Goal: Information Seeking & Learning: Learn about a topic

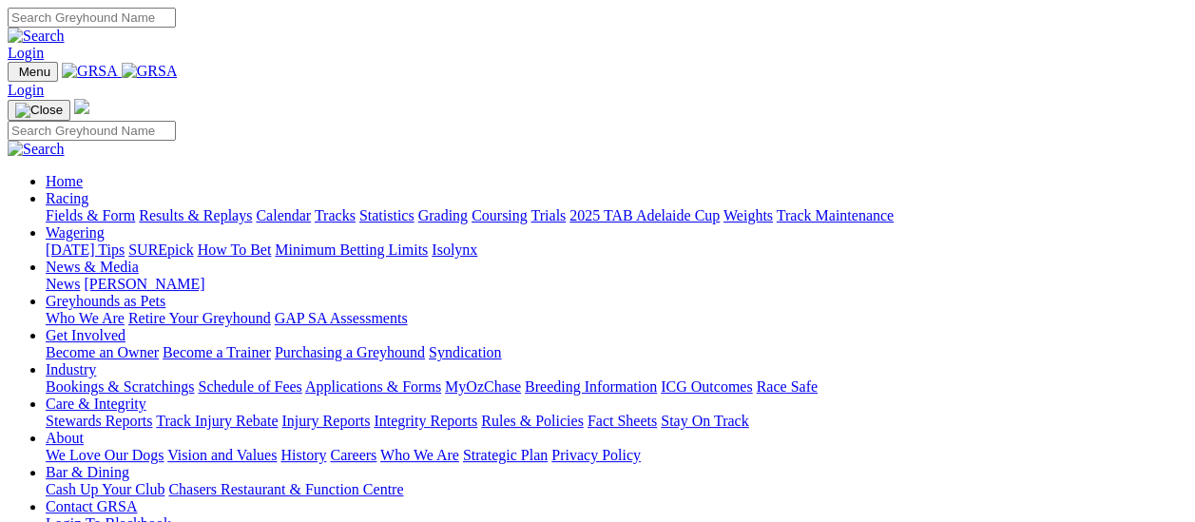
click at [103, 207] on link "Fields & Form" at bounding box center [90, 215] width 89 height 16
click at [220, 207] on link "Results & Replays" at bounding box center [195, 215] width 113 height 16
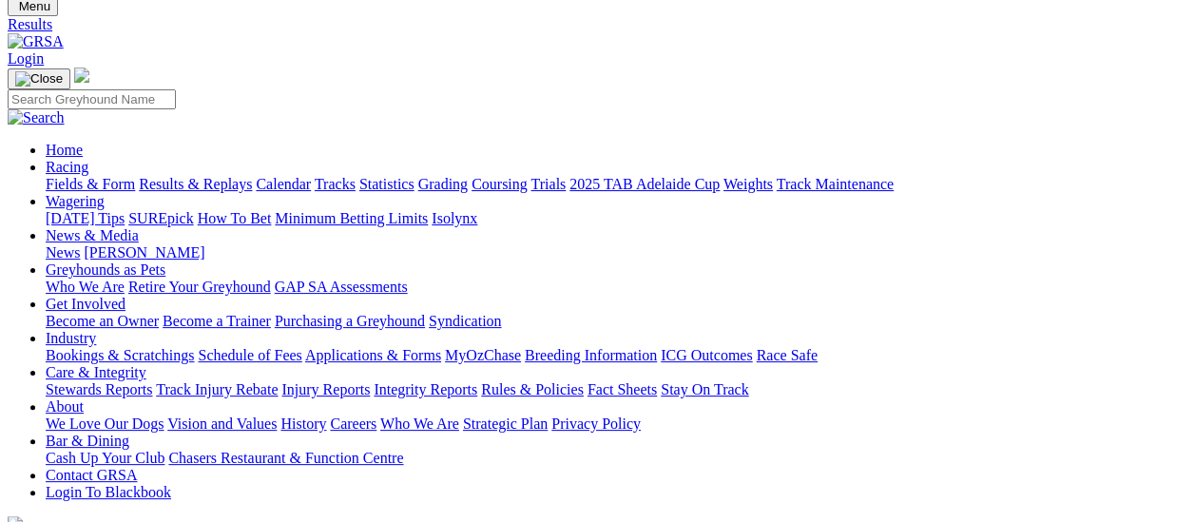
scroll to position [95, 0]
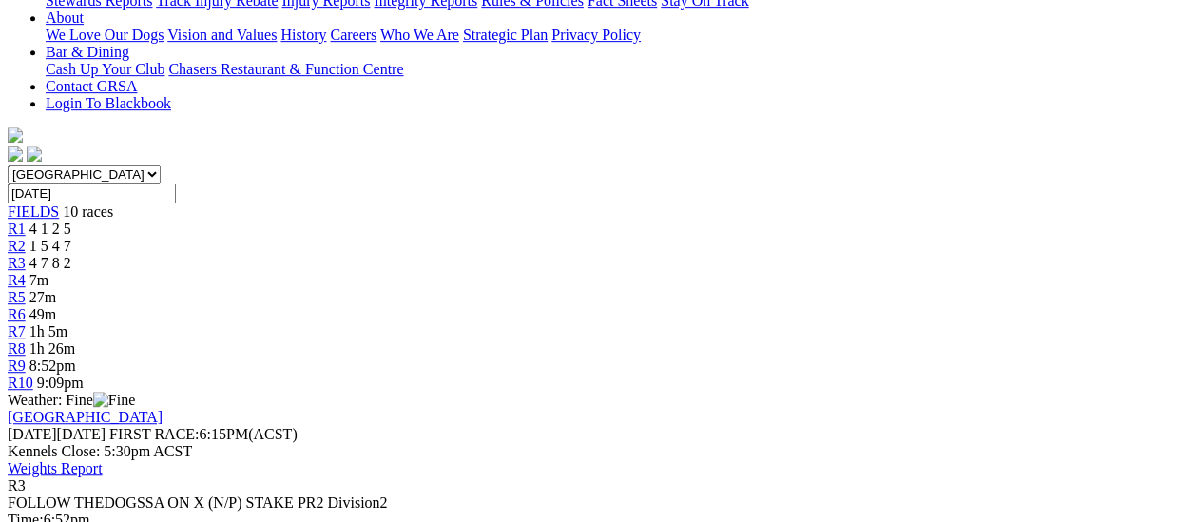
scroll to position [190, 0]
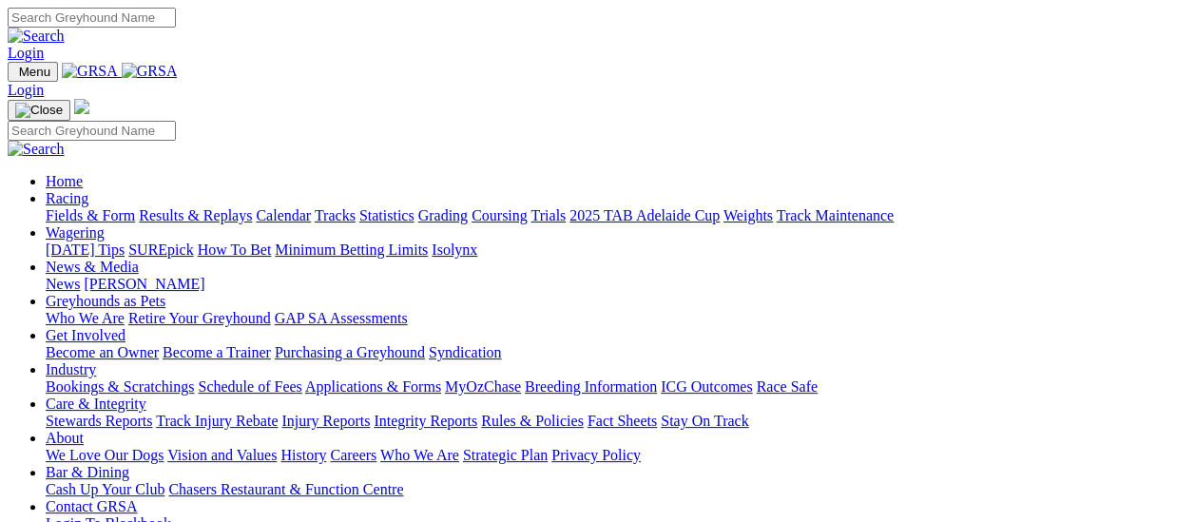
click at [65, 207] on link "Fields & Form" at bounding box center [90, 215] width 89 height 16
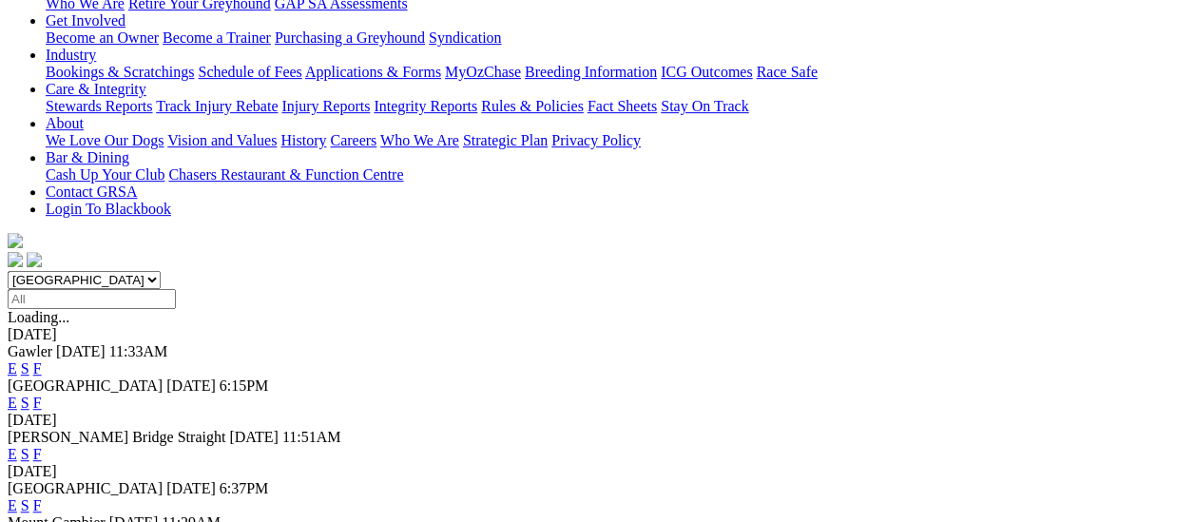
scroll to position [285, 0]
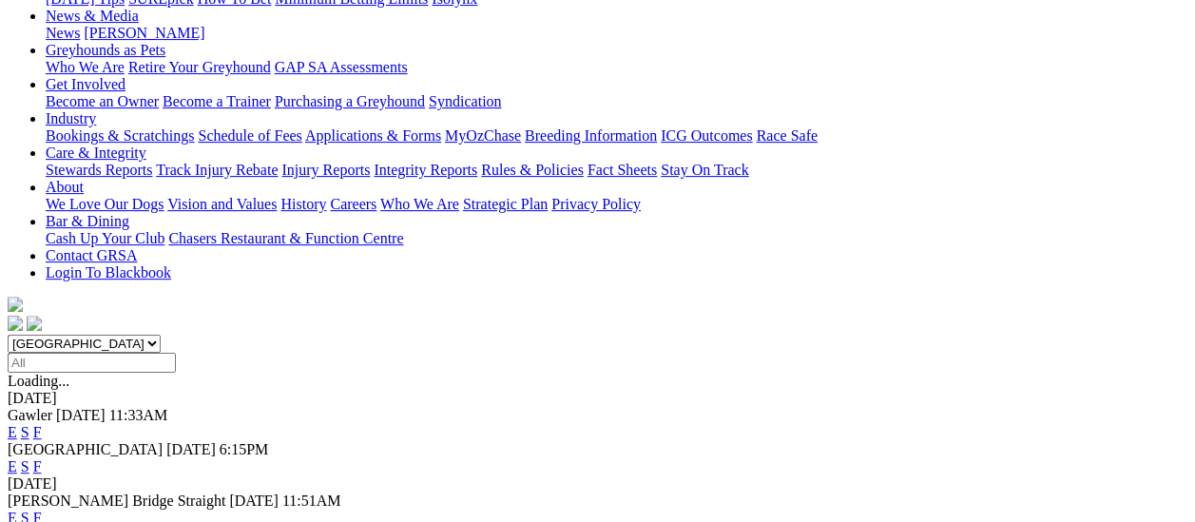
click at [42, 509] on link "F" at bounding box center [37, 517] width 9 height 16
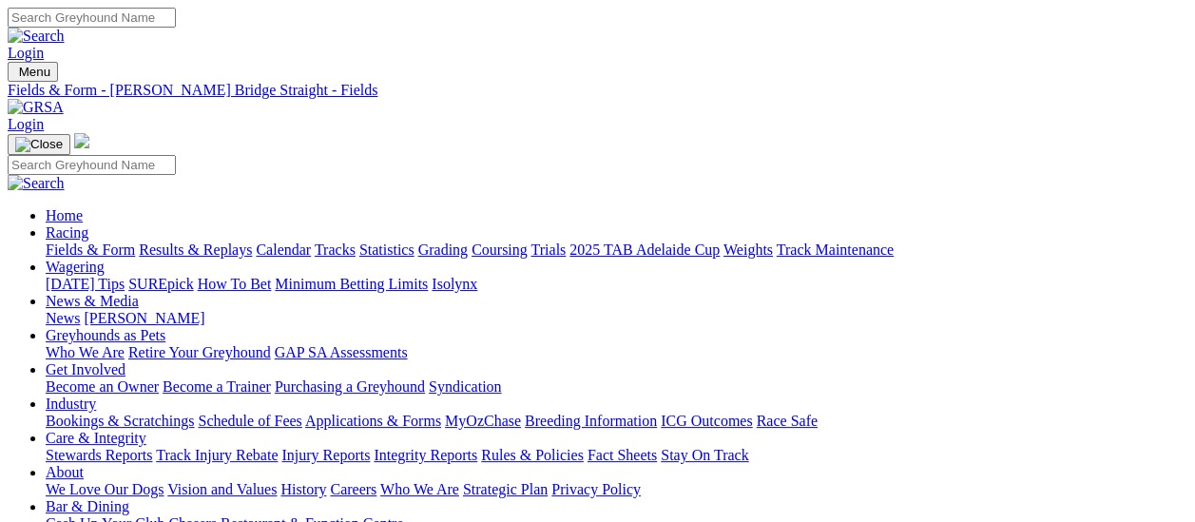
click at [477, 447] on link "Integrity Reports" at bounding box center [425, 455] width 104 height 16
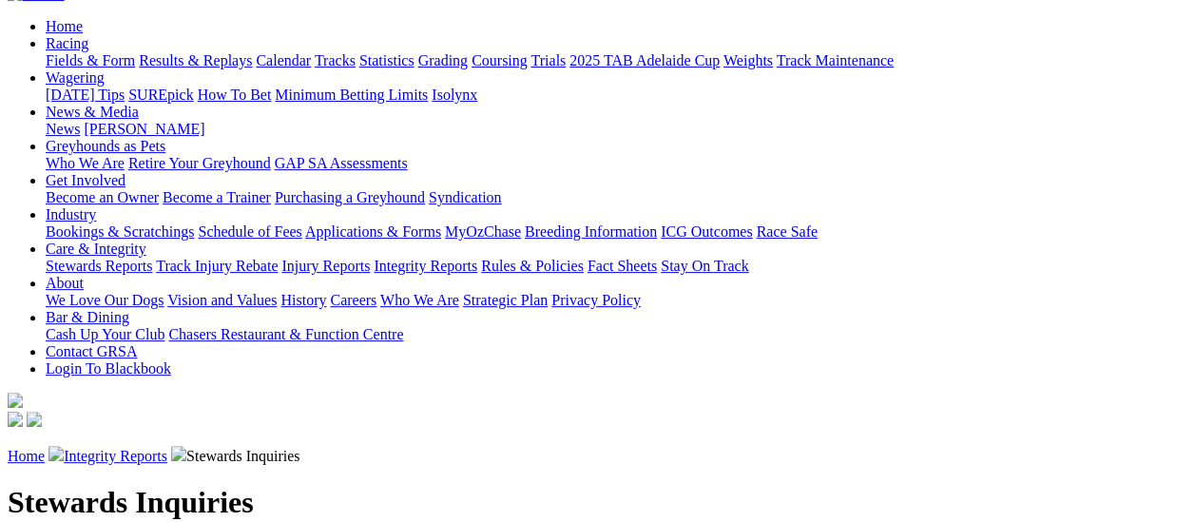
scroll to position [190, 0]
